Goal: Transaction & Acquisition: Obtain resource

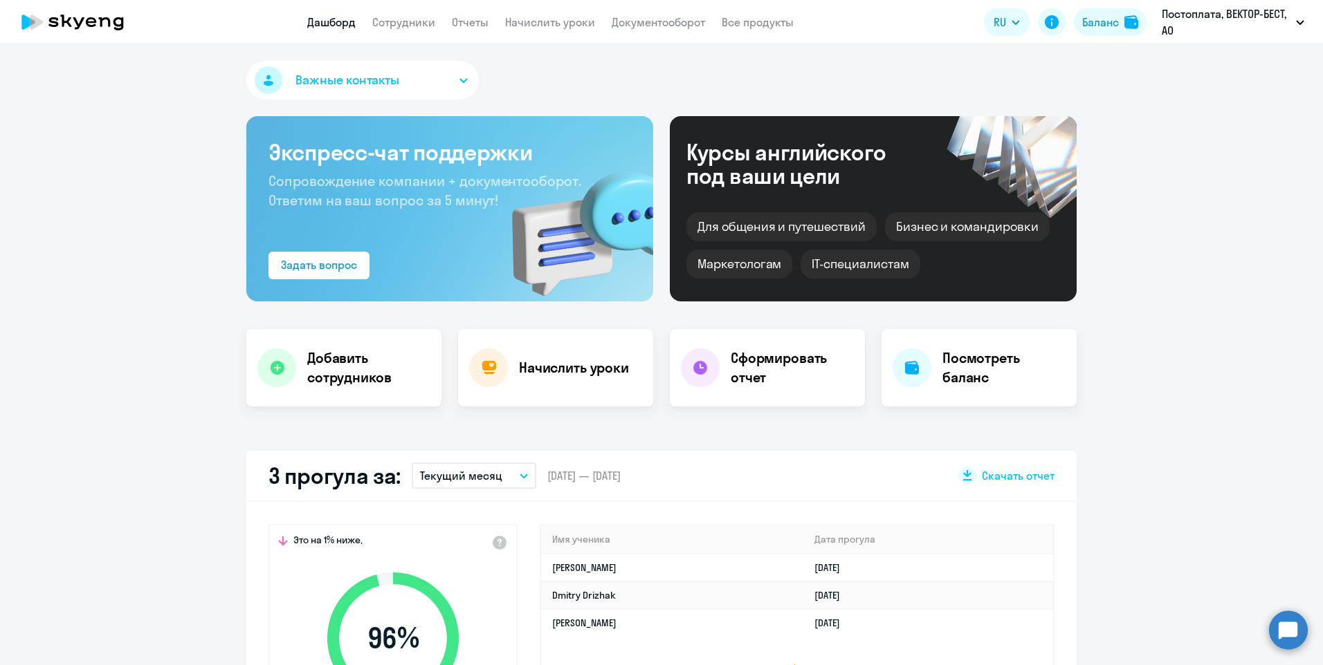
select select "30"
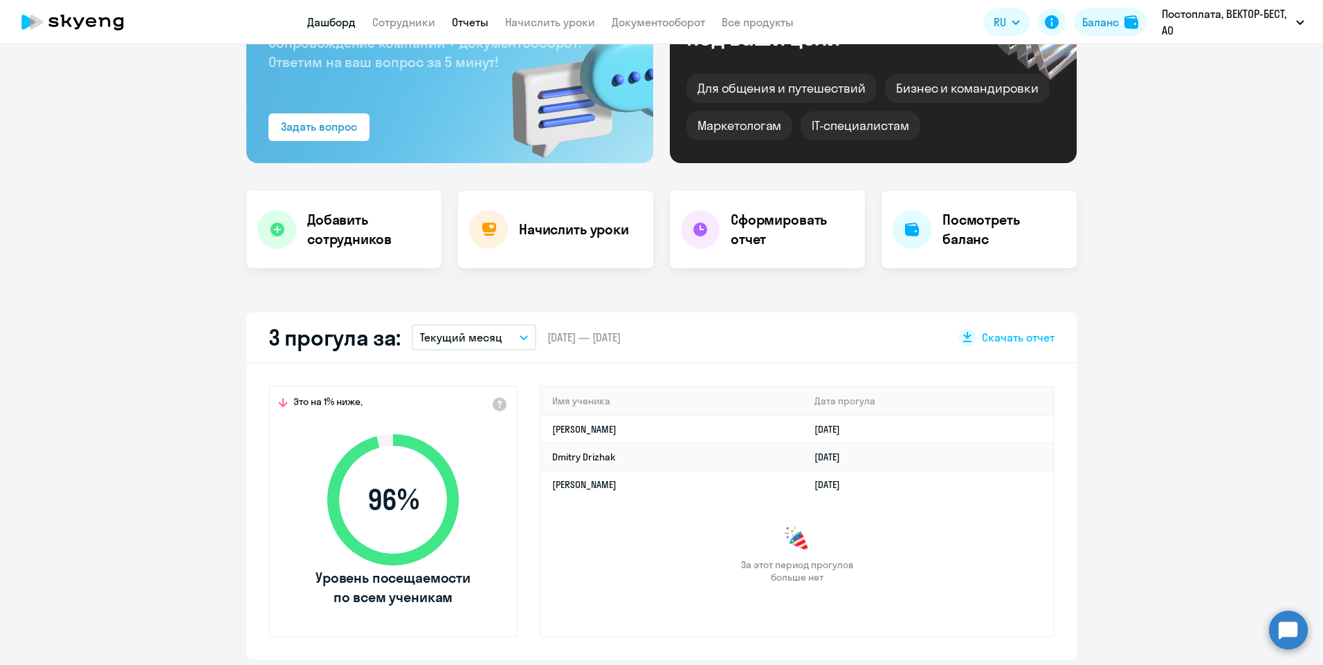
click at [477, 25] on link "Отчеты" at bounding box center [470, 22] width 37 height 14
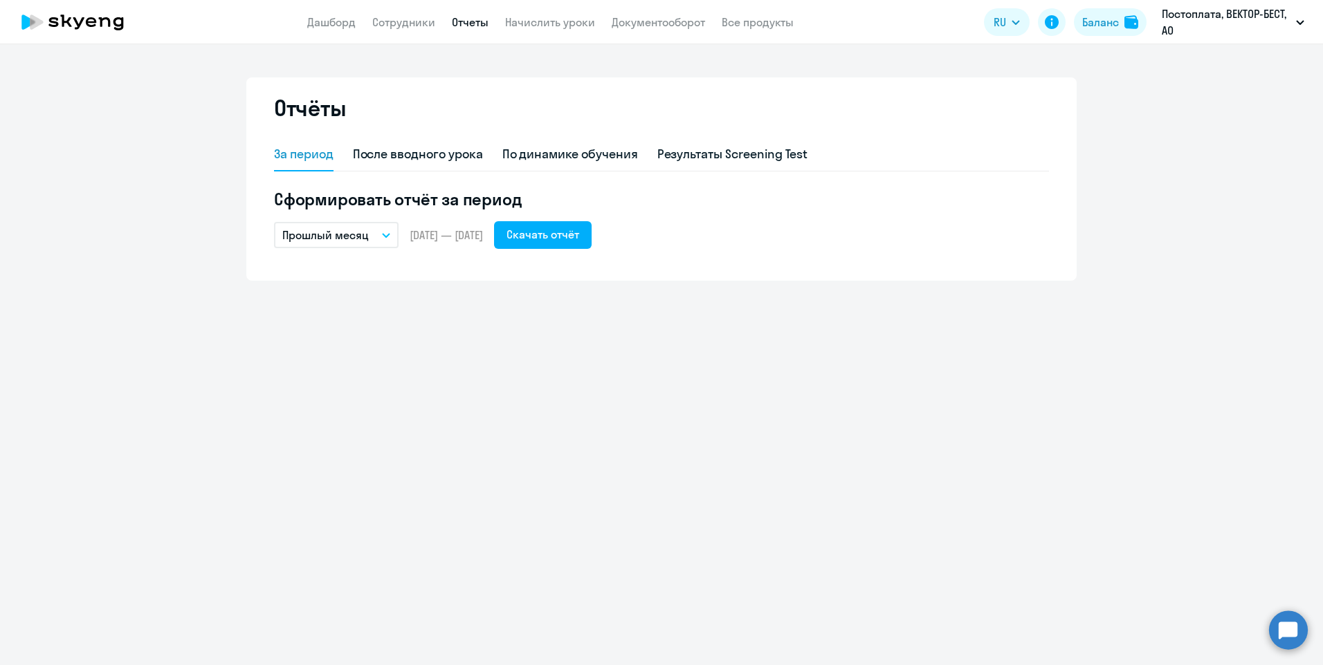
click at [383, 235] on icon "button" at bounding box center [386, 235] width 8 height 5
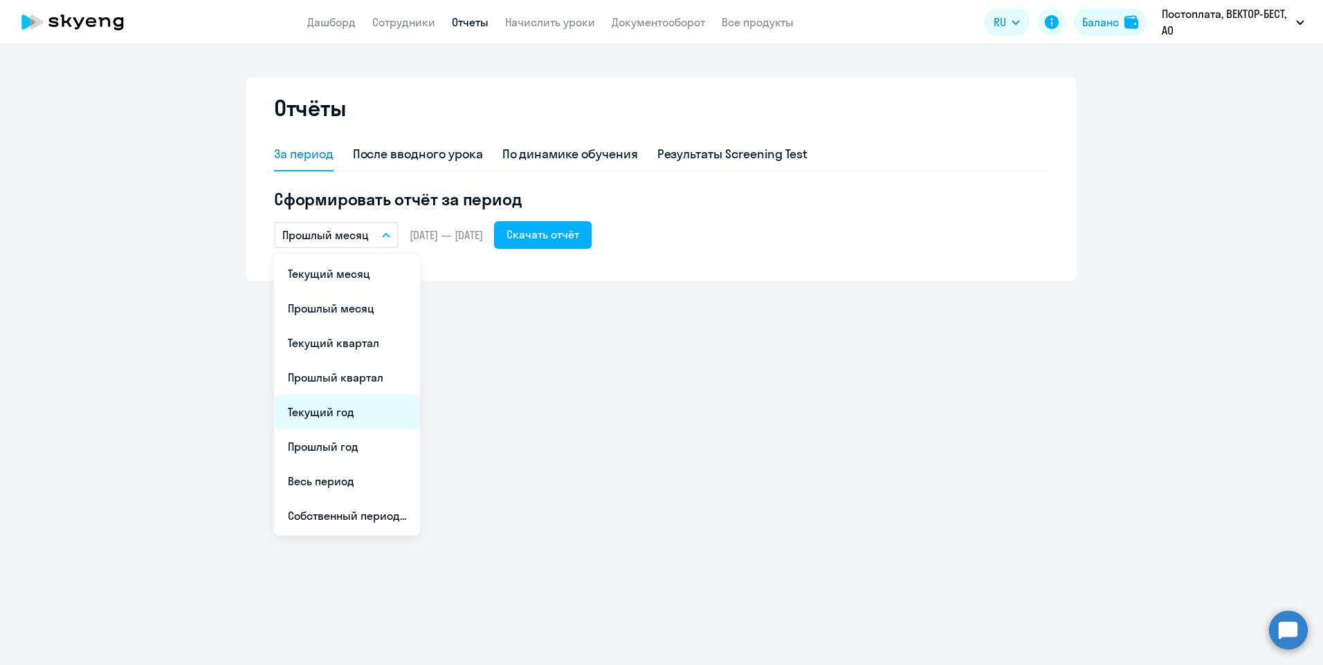
click at [313, 413] on li "Текущий год" at bounding box center [347, 412] width 146 height 35
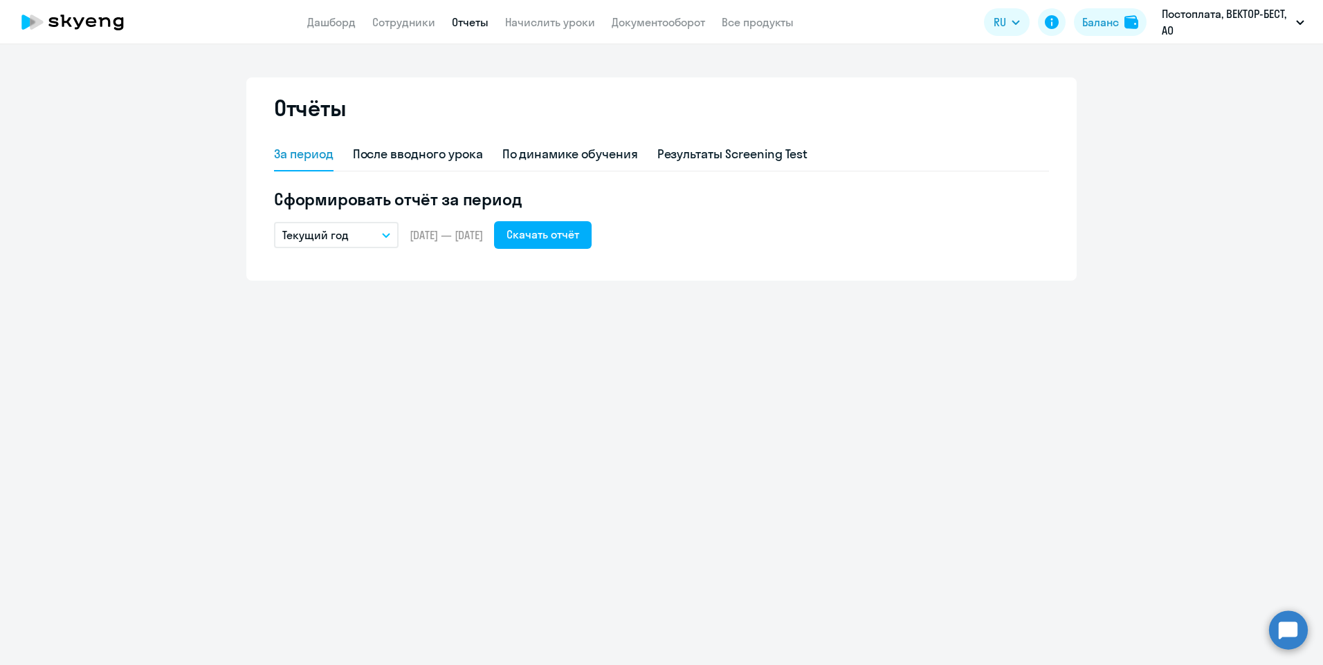
click at [391, 233] on button "Текущий год" at bounding box center [336, 235] width 125 height 26
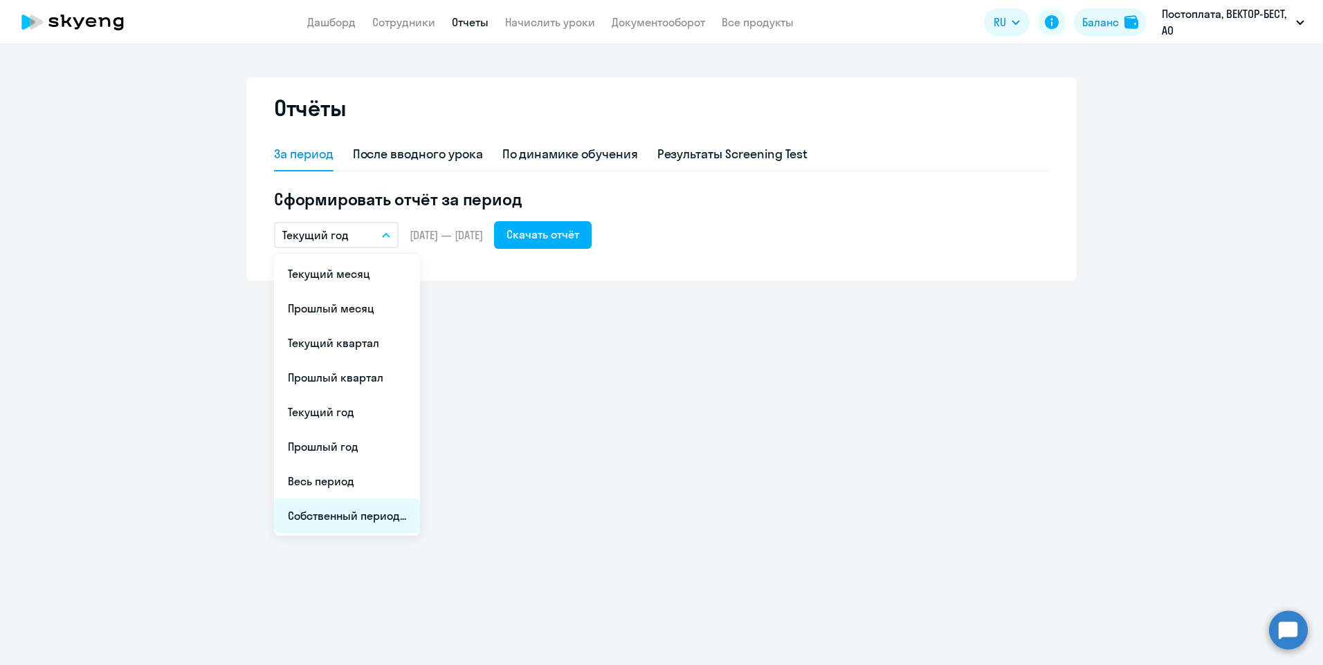
click at [366, 515] on li "Собственный период..." at bounding box center [347, 516] width 146 height 35
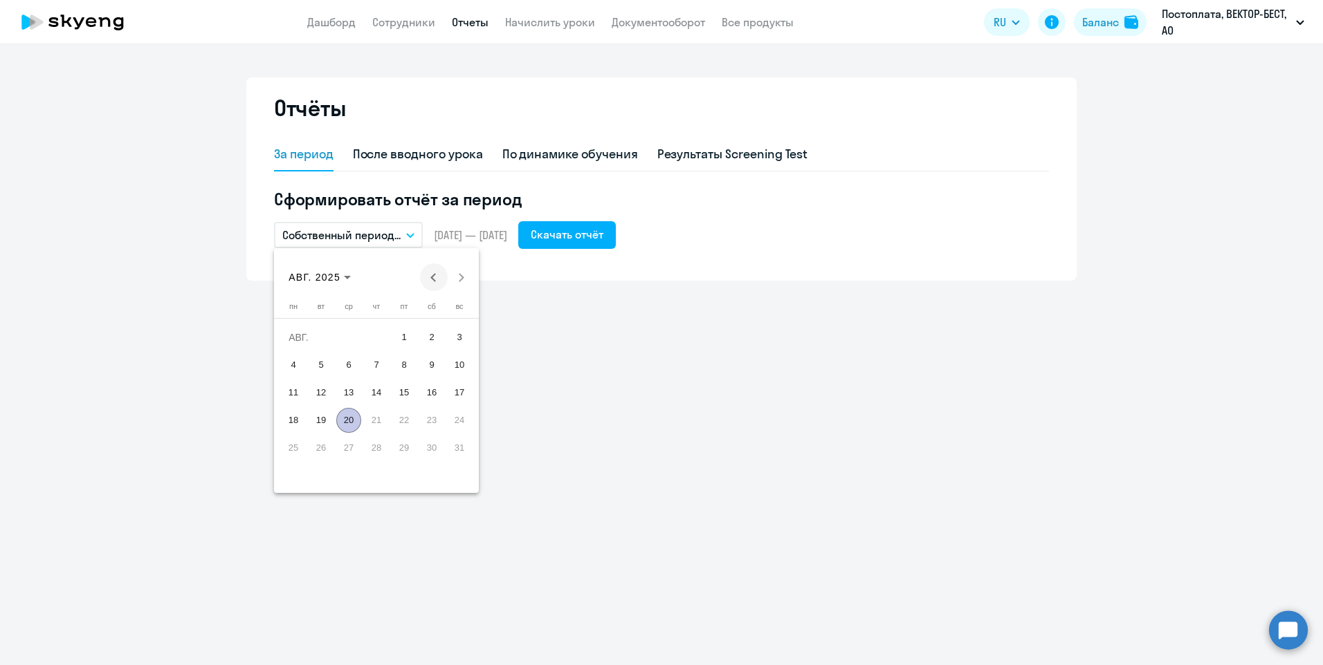
click at [428, 279] on span "Previous month" at bounding box center [434, 278] width 28 height 28
click at [370, 471] on span "31" at bounding box center [376, 475] width 25 height 25
click at [437, 275] on button "Previous month" at bounding box center [434, 278] width 28 height 28
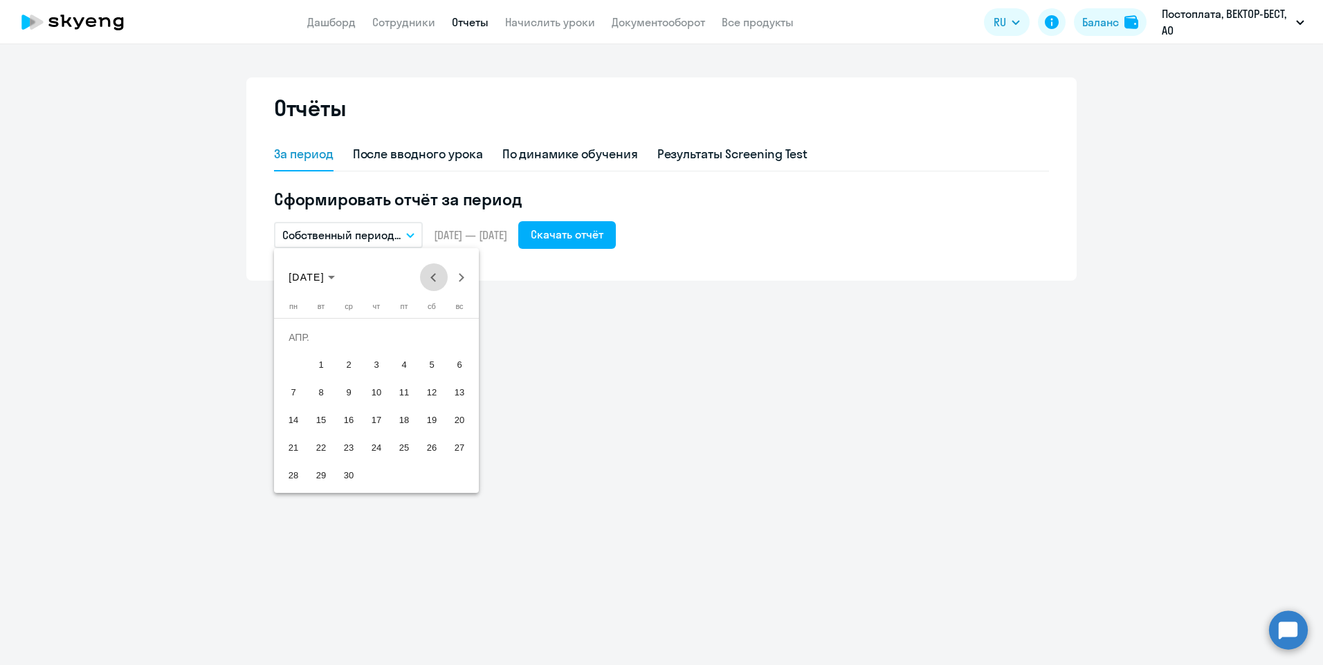
click at [437, 275] on button "Previous month" at bounding box center [434, 278] width 28 height 28
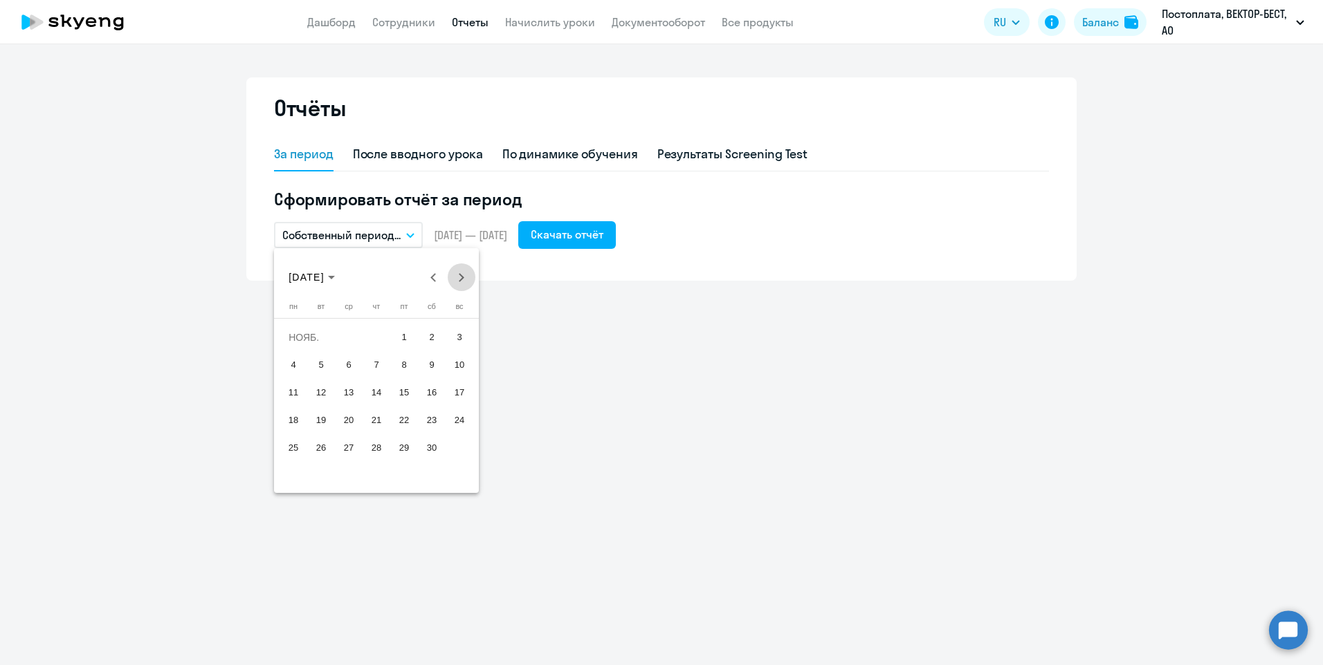
click at [458, 277] on button "Next month" at bounding box center [462, 278] width 28 height 28
click at [343, 359] on span "1" at bounding box center [348, 365] width 25 height 25
click at [463, 275] on span "Next month" at bounding box center [462, 278] width 28 height 28
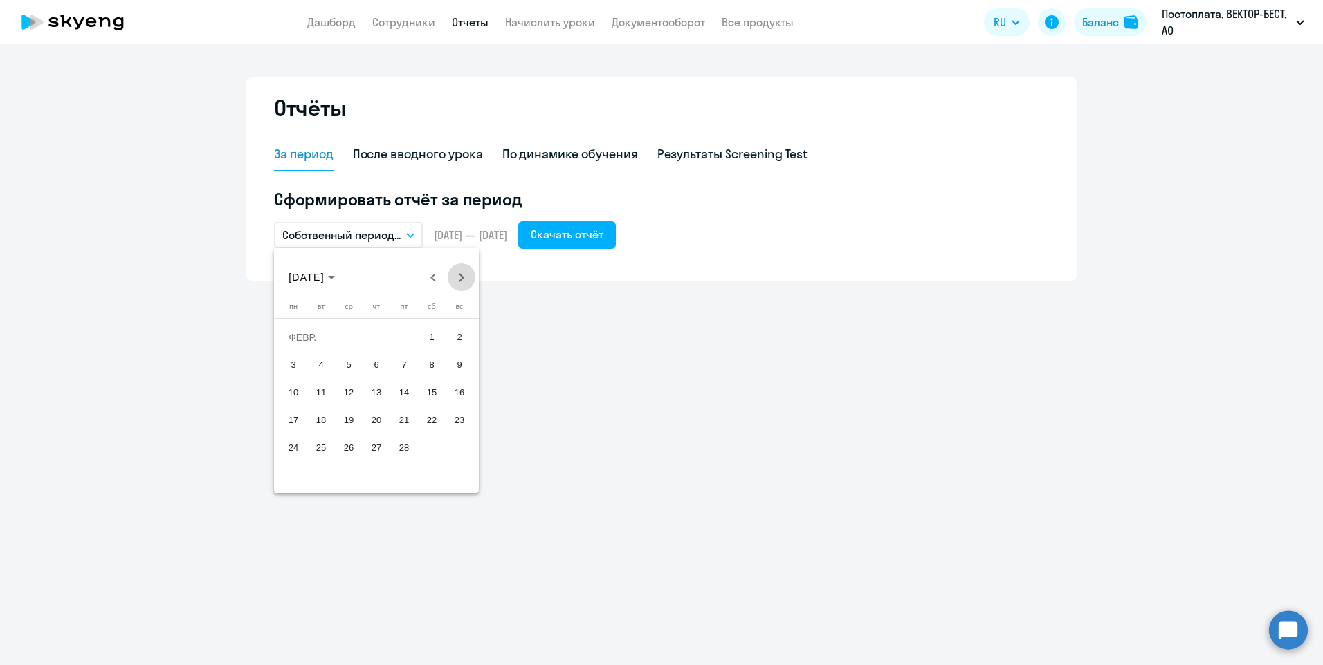
click at [463, 275] on span "Next month" at bounding box center [462, 278] width 28 height 28
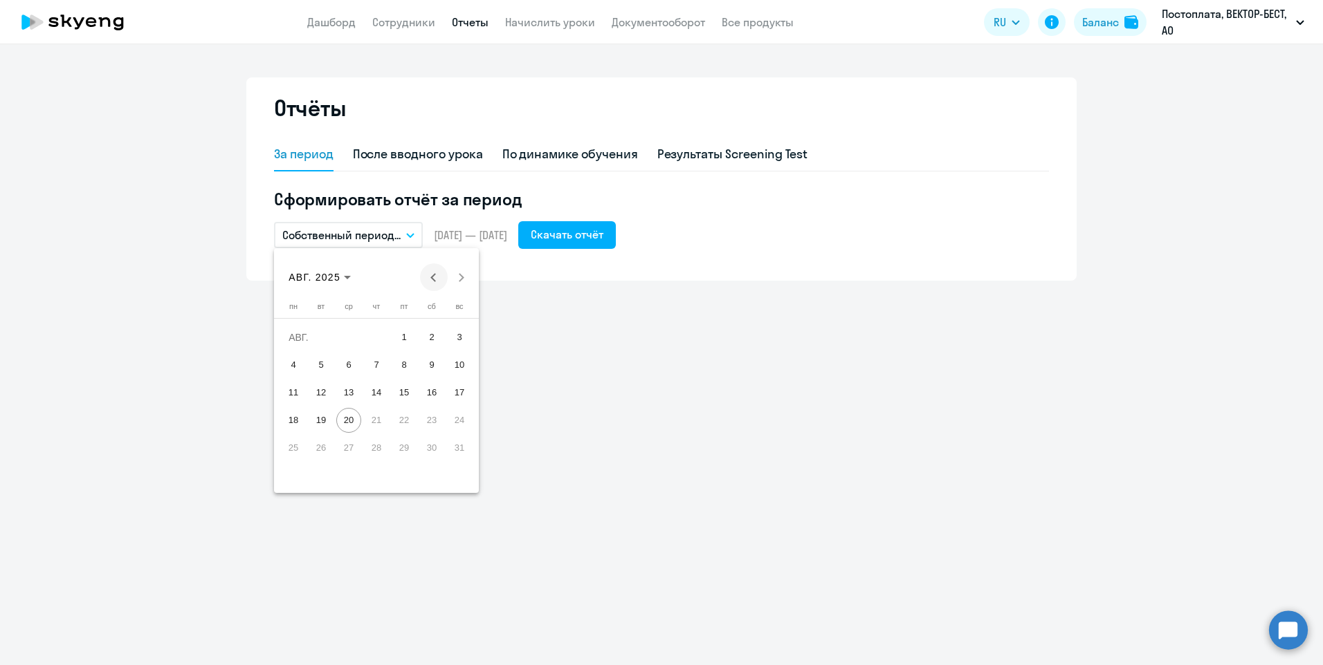
click at [434, 275] on button "Previous month" at bounding box center [434, 278] width 28 height 28
click at [375, 474] on span "31" at bounding box center [376, 475] width 25 height 25
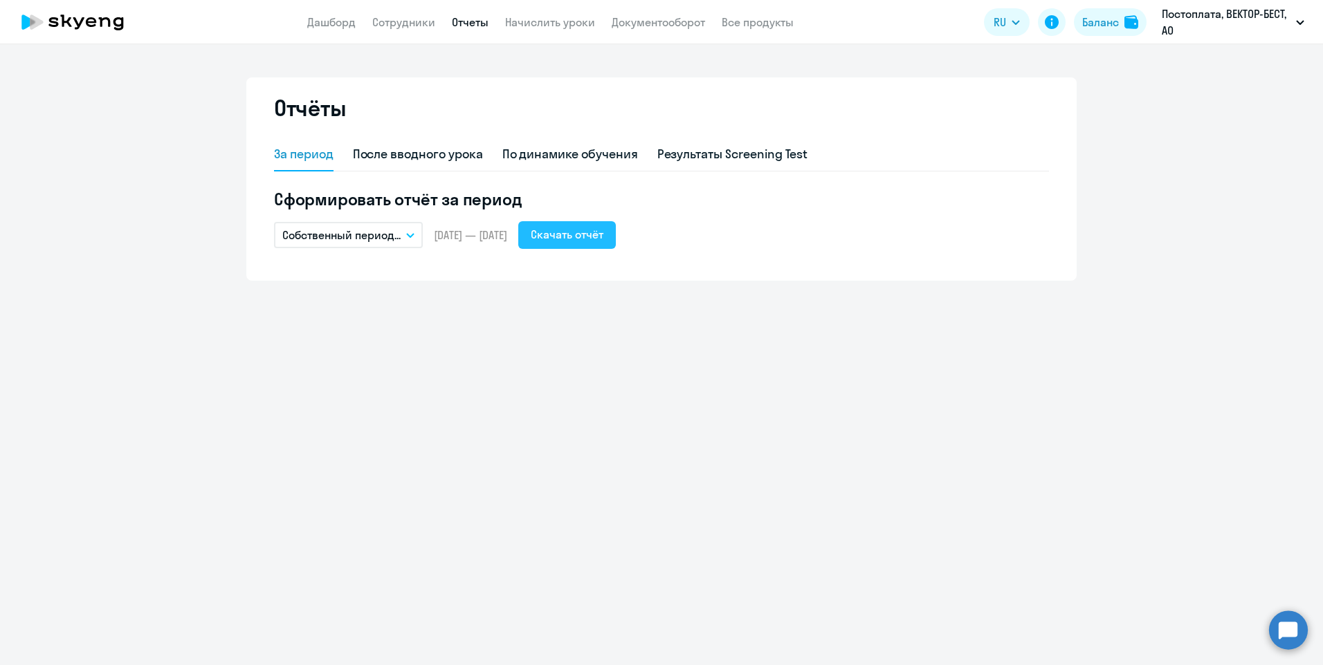
click at [616, 243] on button "Скачать отчёт" at bounding box center [567, 235] width 98 height 28
click at [386, 19] on link "Сотрудники" at bounding box center [403, 22] width 63 height 14
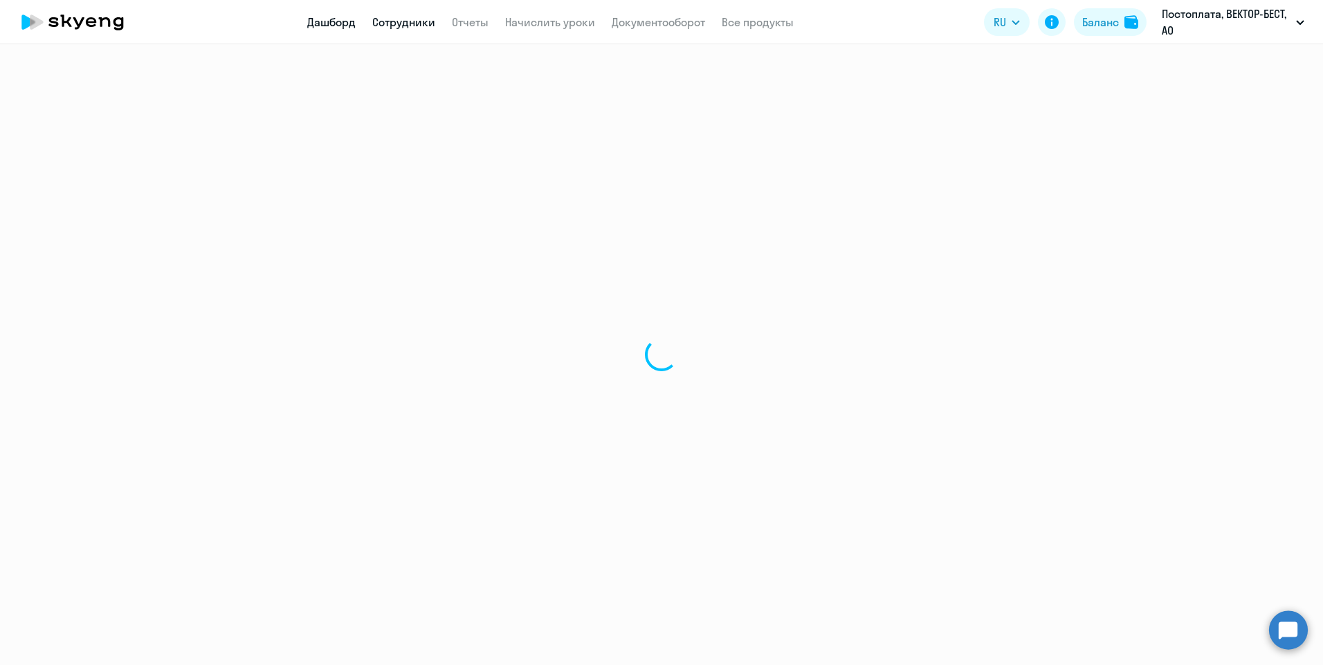
select select "30"
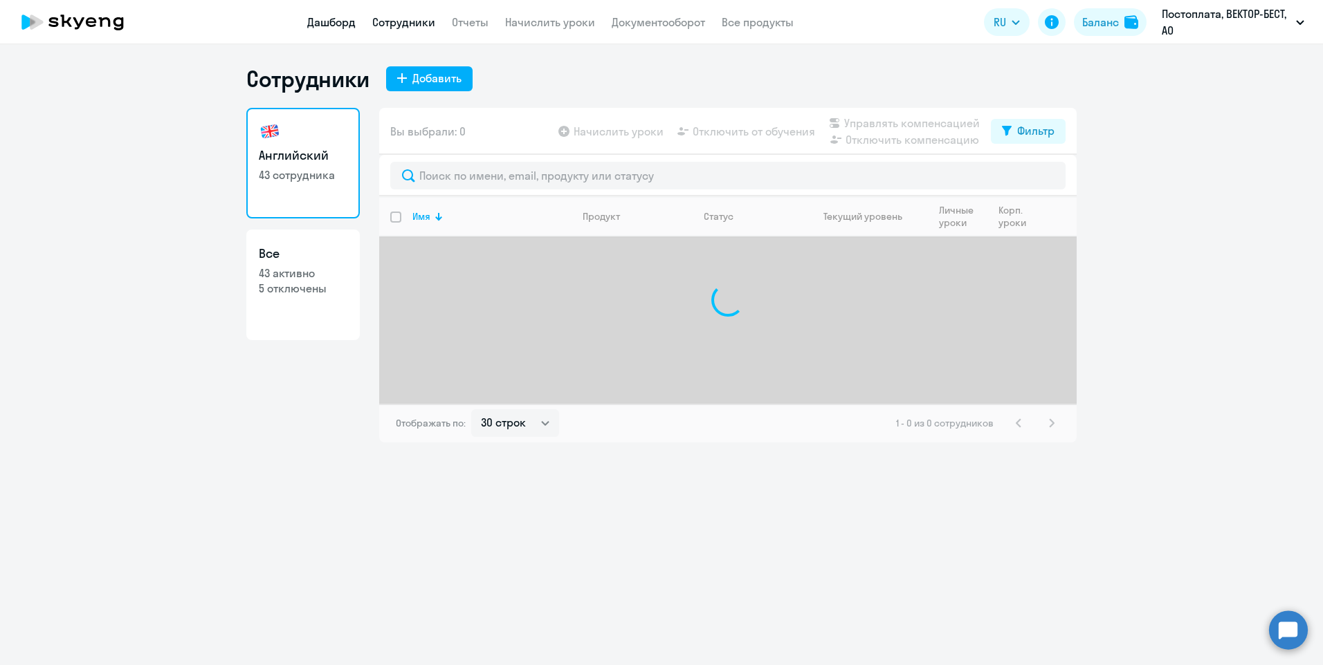
click at [328, 19] on link "Дашборд" at bounding box center [331, 22] width 48 height 14
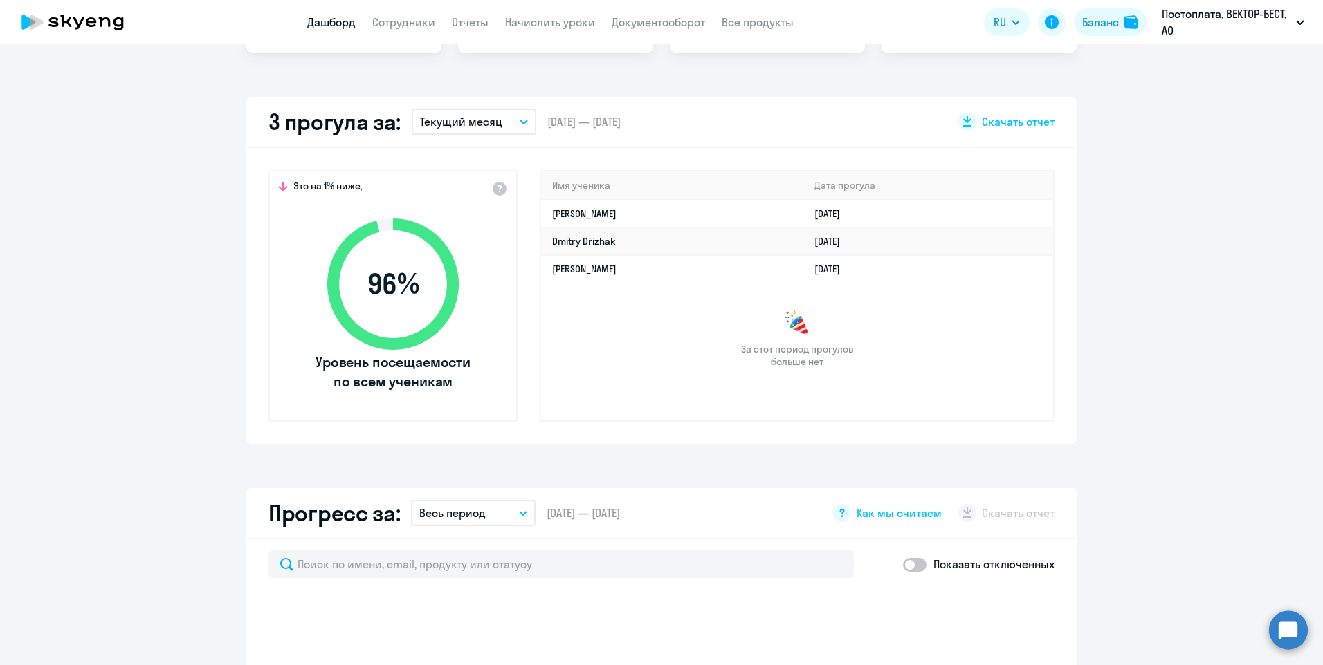
scroll to position [277, 0]
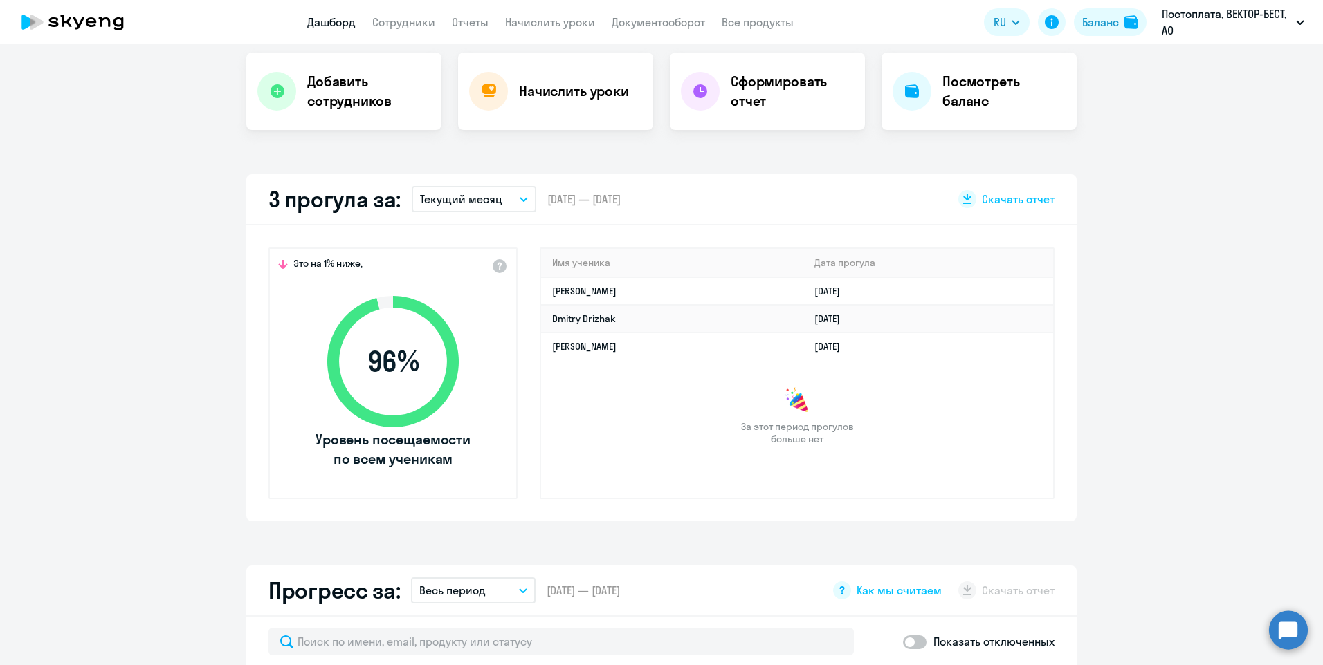
click at [520, 201] on icon "button" at bounding box center [524, 199] width 8 height 5
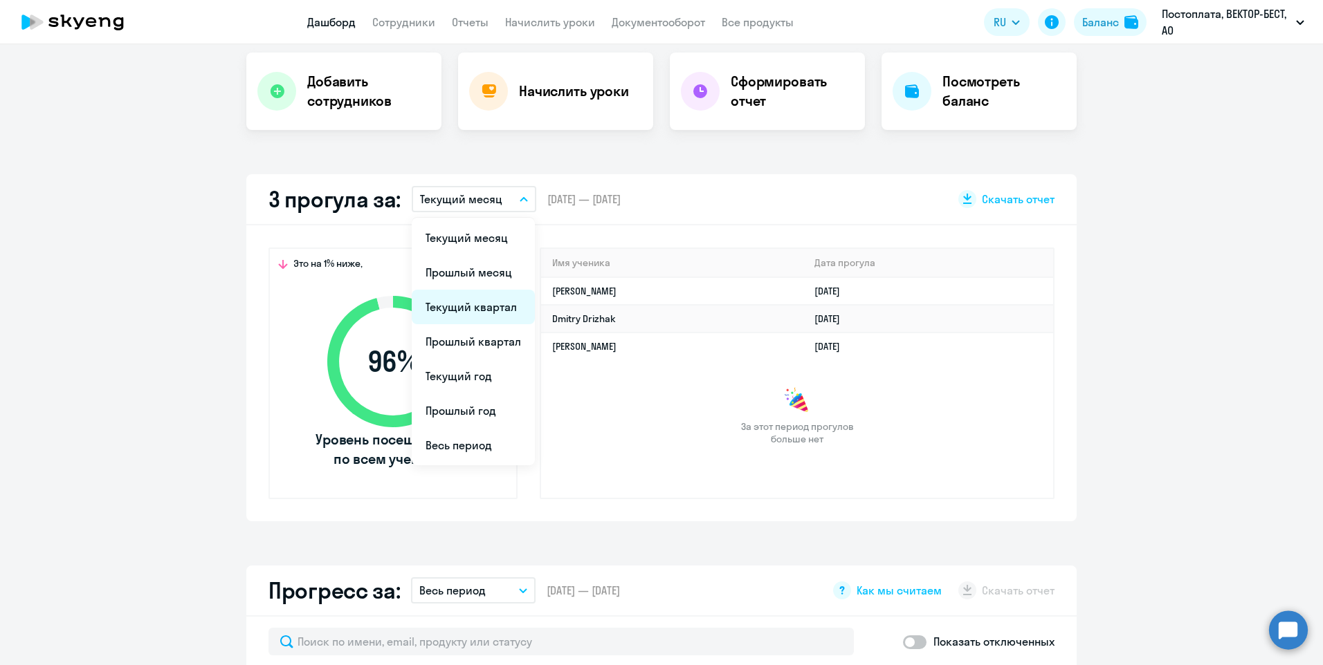
click at [485, 299] on li "Текущий квартал" at bounding box center [473, 307] width 123 height 35
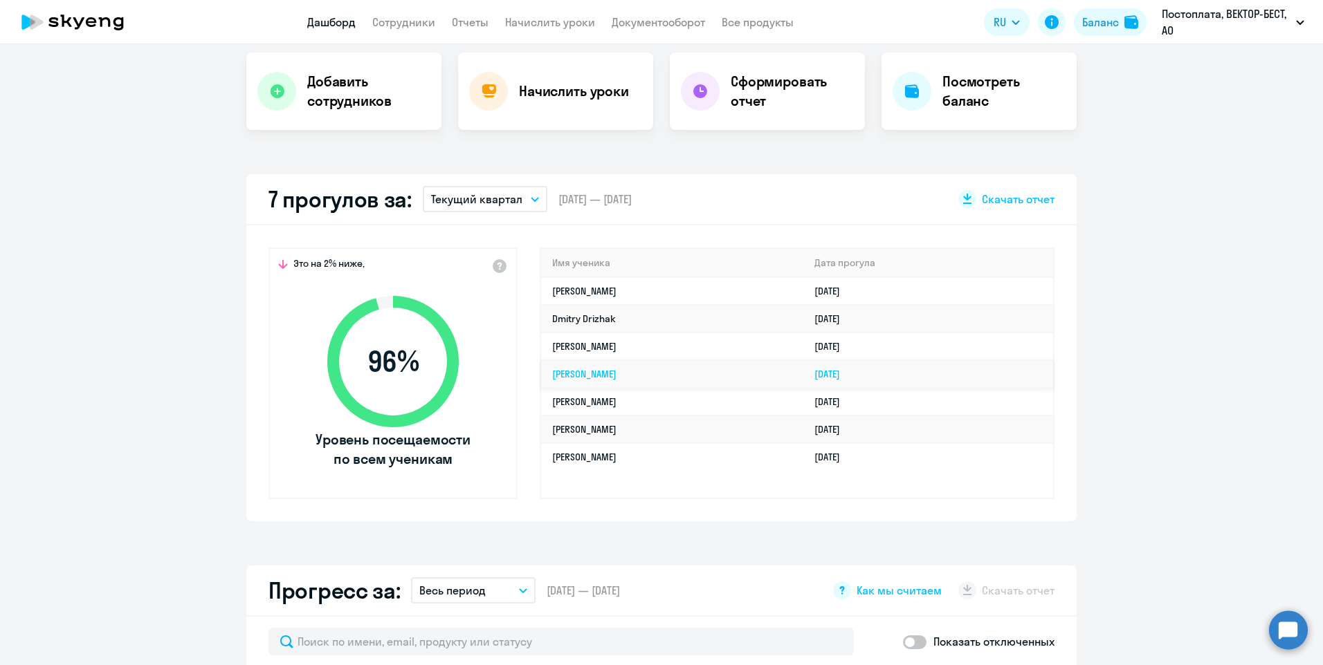
select select "30"
click at [1217, 313] on app-truancy-attendance-dashboard "7 прогулов за: Текущий квартал Текущий месяц Прошлый месяц Текущий квартал [GEO…" at bounding box center [661, 347] width 1323 height 347
click at [531, 198] on icon "button" at bounding box center [535, 199] width 8 height 5
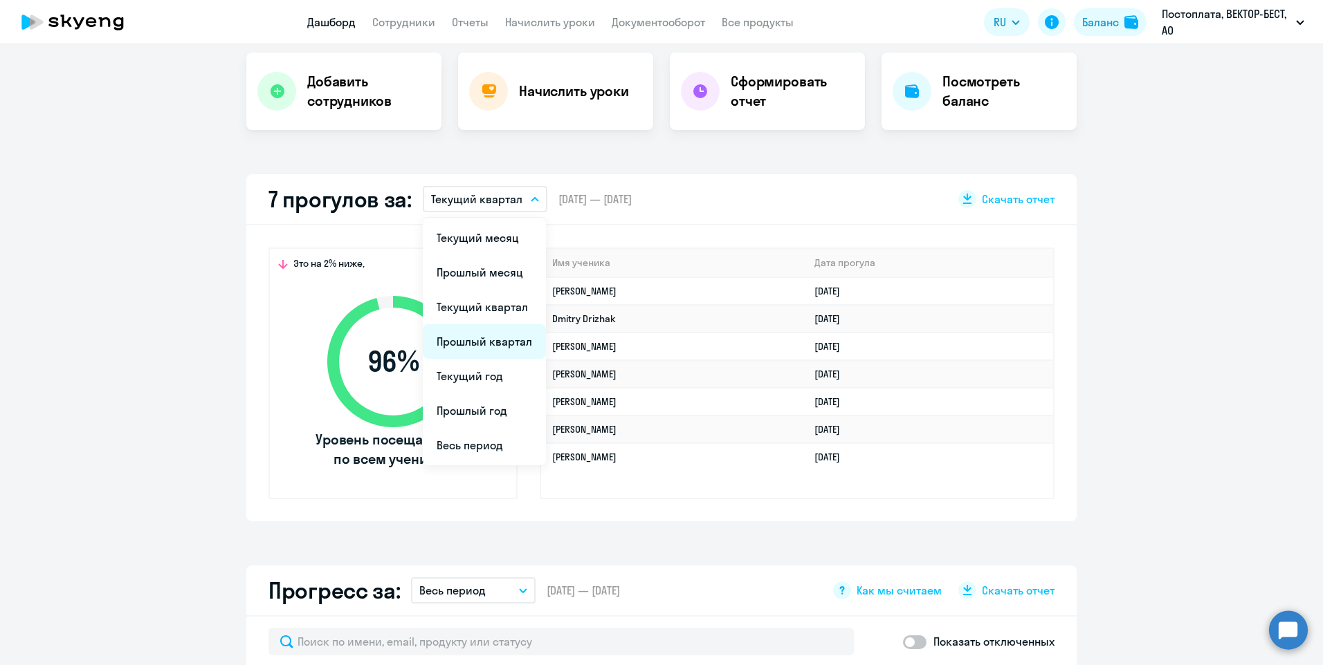
click at [493, 349] on li "Прошлый квартал" at bounding box center [484, 341] width 123 height 35
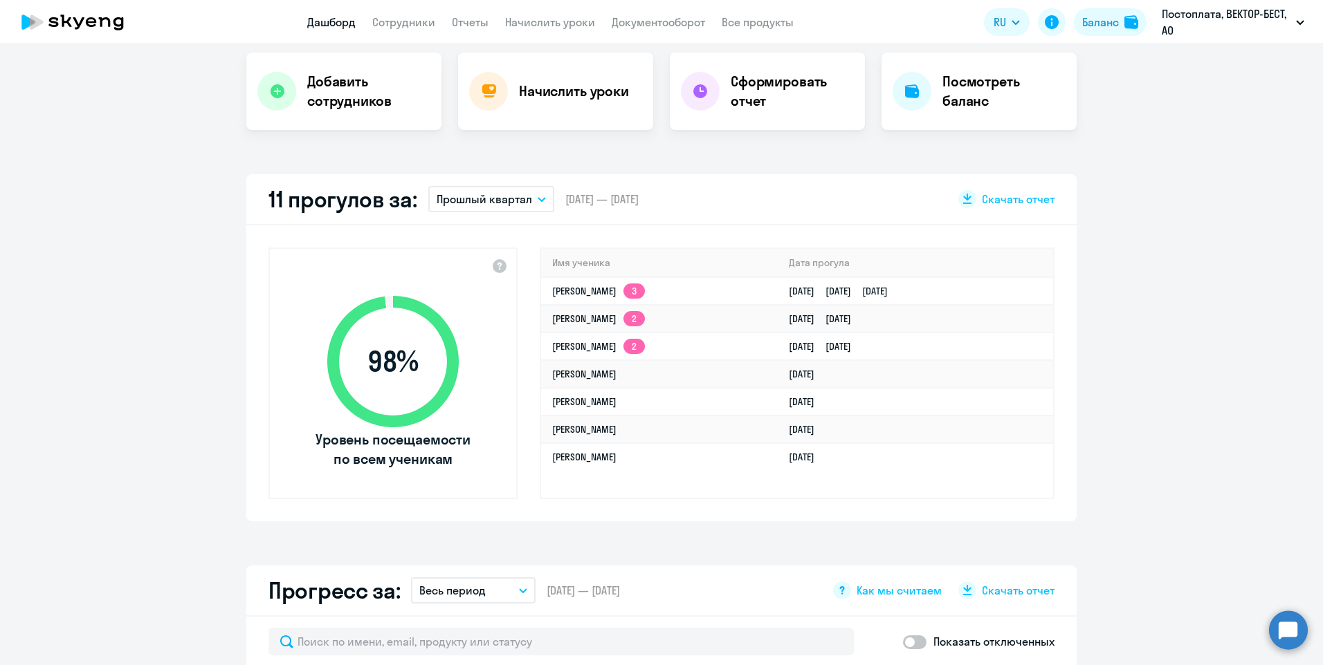
click at [1148, 475] on app-truancy-attendance-dashboard "11 прогулов за: Прошлый квартал Текущий месяц Прошлый месяц Текущий квартал [GE…" at bounding box center [661, 347] width 1323 height 347
click at [1163, 293] on app-truancy-attendance-dashboard "11 прогулов за: Прошлый квартал Текущий месяц Прошлый месяц Текущий квартал [GE…" at bounding box center [661, 347] width 1323 height 347
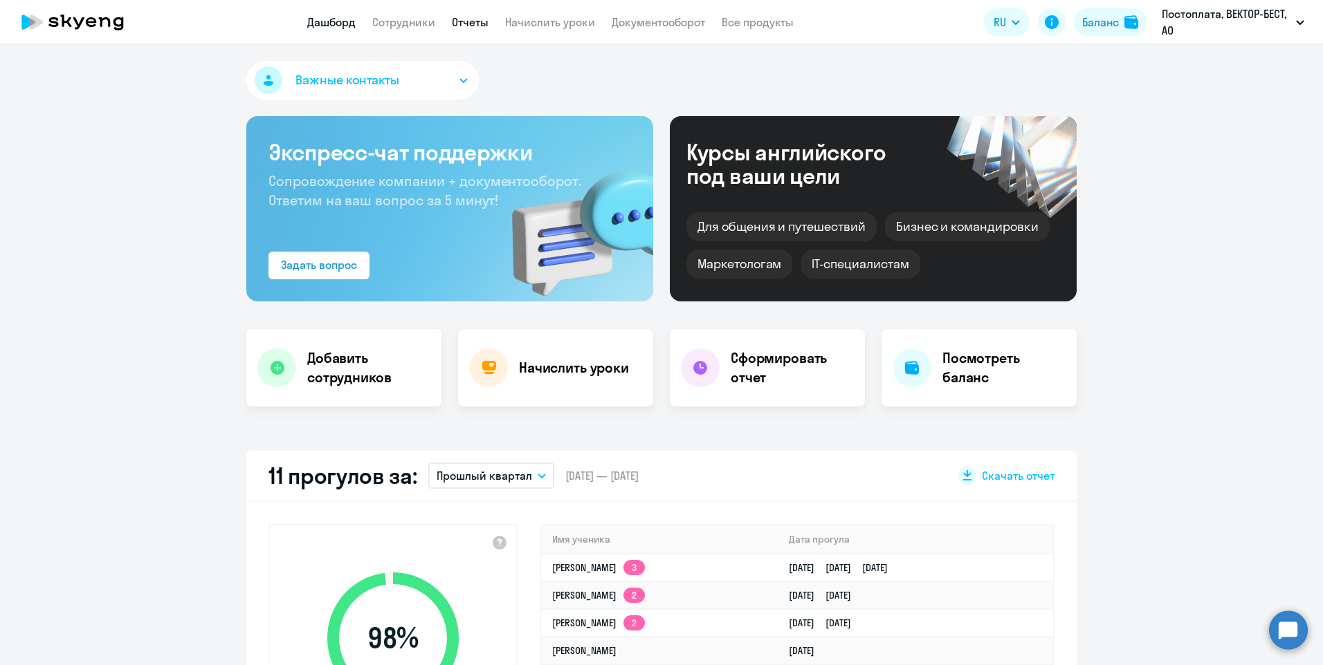
click at [481, 16] on link "Отчеты" at bounding box center [470, 22] width 37 height 14
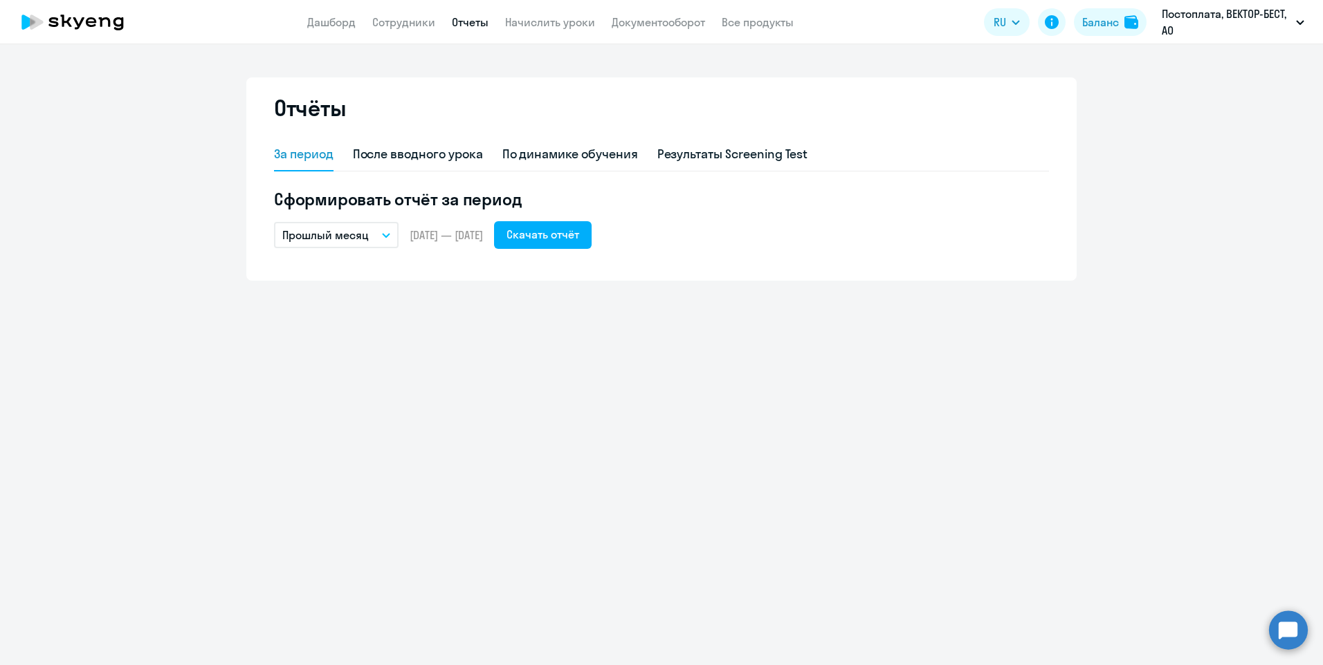
click at [383, 235] on icon "button" at bounding box center [386, 235] width 8 height 5
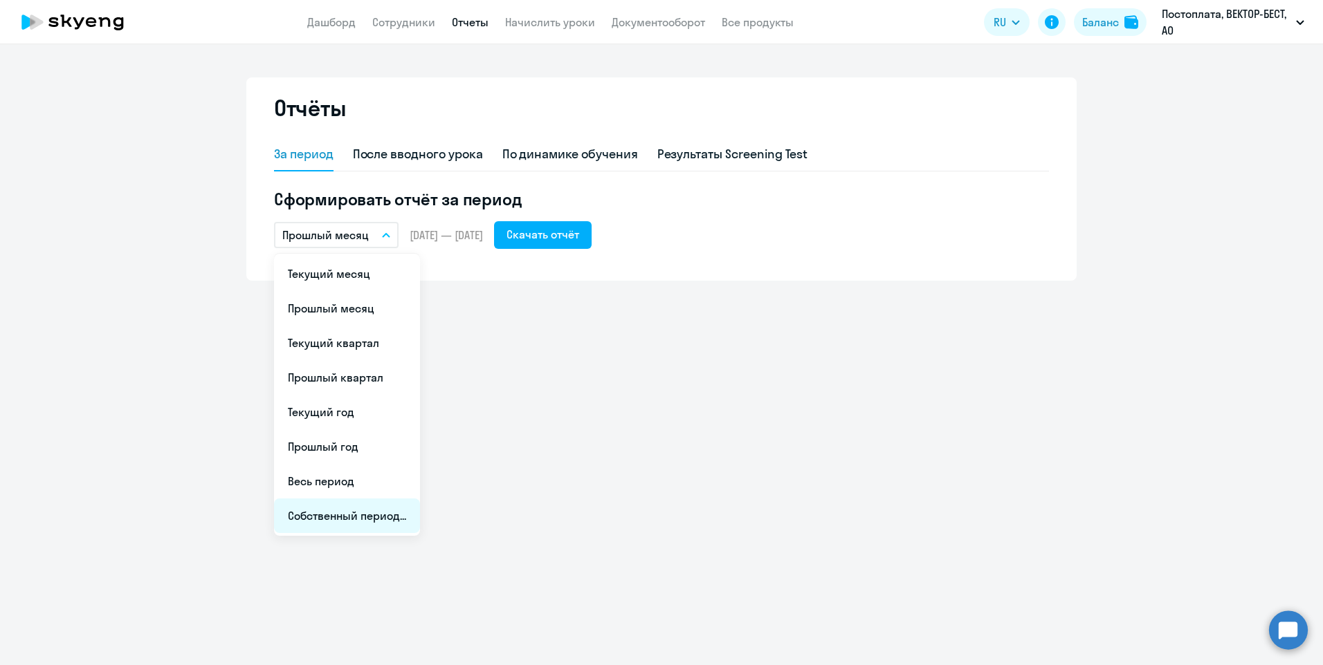
click at [357, 517] on li "Собственный период..." at bounding box center [347, 516] width 146 height 35
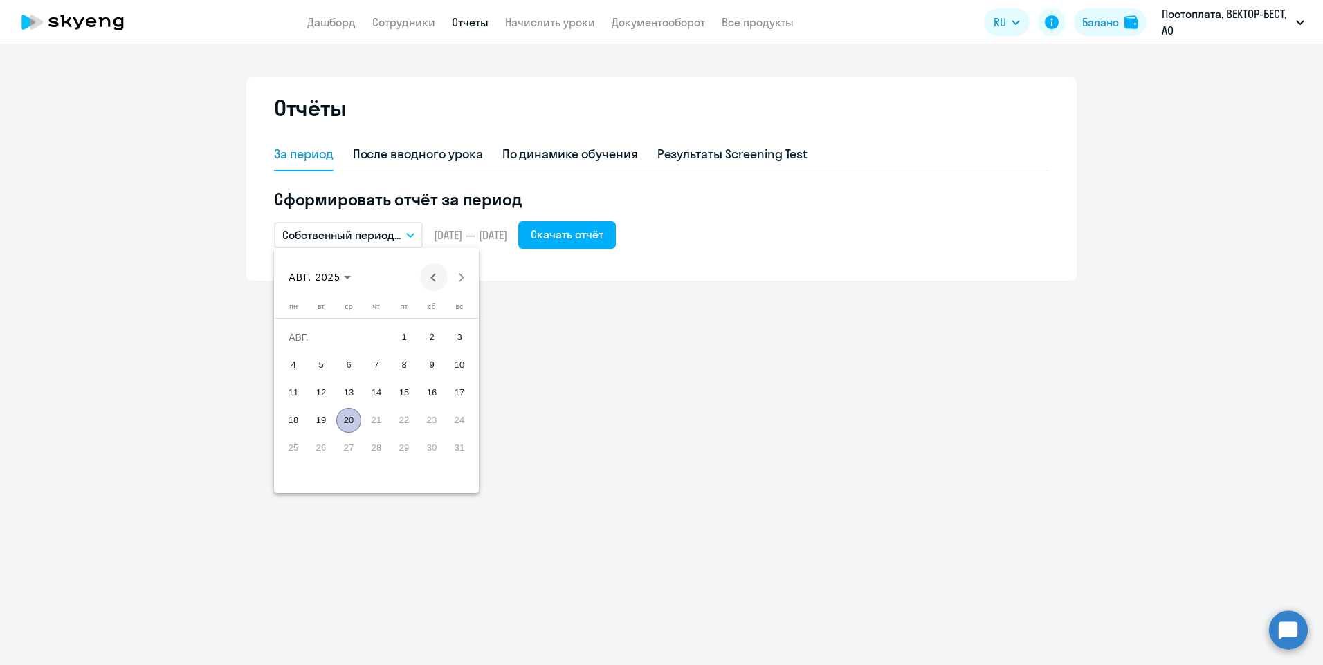
click at [436, 270] on span "Previous month" at bounding box center [434, 278] width 28 height 28
click at [457, 340] on span "1" at bounding box center [459, 337] width 25 height 25
click at [291, 475] on span "30" at bounding box center [293, 475] width 25 height 25
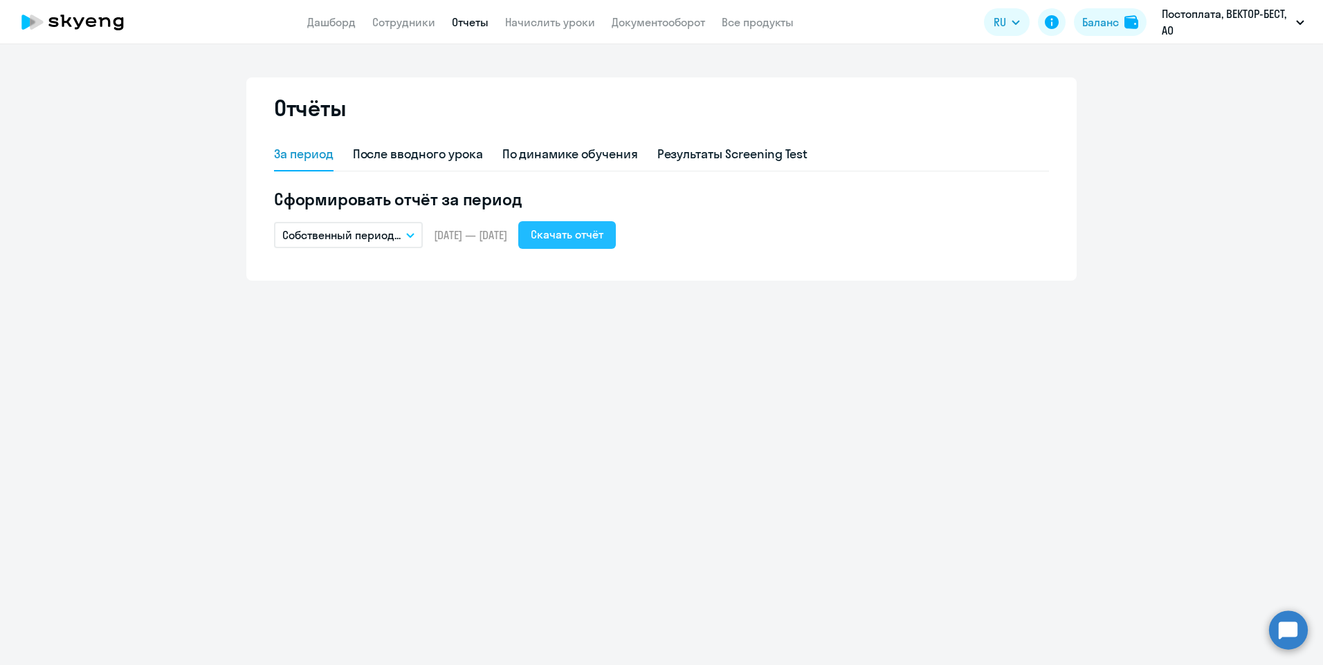
click at [594, 237] on div "Скачать отчёт" at bounding box center [567, 234] width 73 height 17
